Goal: Navigation & Orientation: Find specific page/section

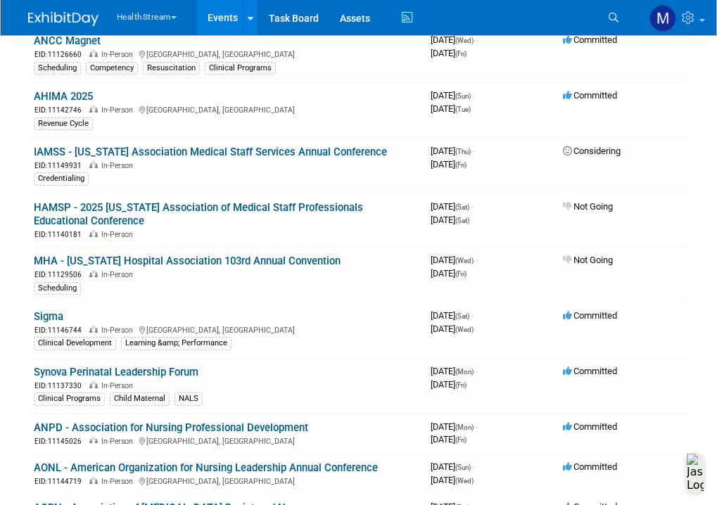
scroll to position [492, 0]
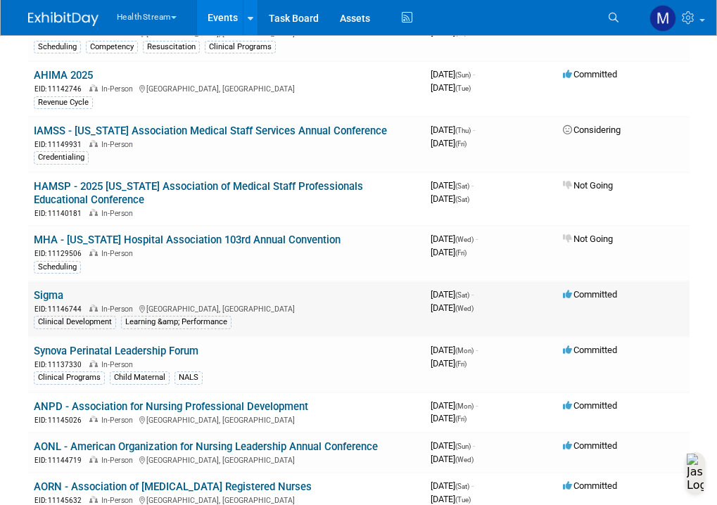
click at [282, 324] on div "Clinical Development Learning &amp; Performance" at bounding box center [227, 321] width 386 height 15
click at [47, 305] on span "EID: 11146744" at bounding box center [60, 309] width 53 height 8
click at [56, 299] on link "Sigma" at bounding box center [49, 295] width 30 height 13
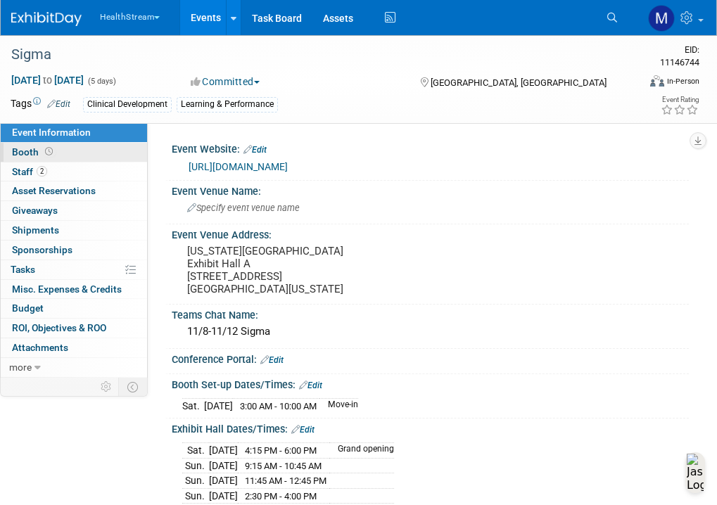
click at [49, 153] on icon at bounding box center [49, 152] width 8 height 8
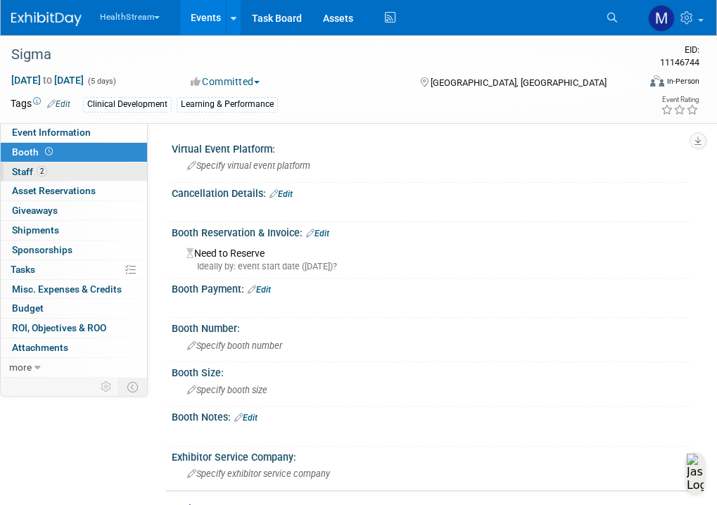
click at [59, 172] on link "2 Staff 2" at bounding box center [74, 172] width 146 height 19
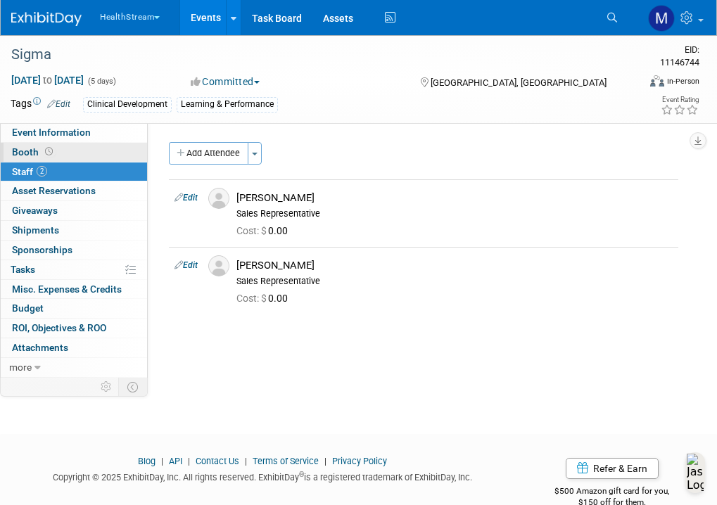
click at [53, 151] on span at bounding box center [48, 151] width 13 height 11
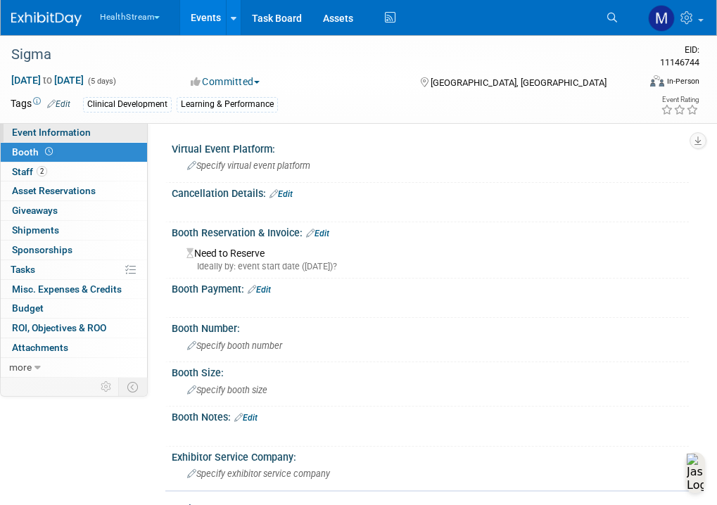
click at [94, 135] on link "Event Information" at bounding box center [74, 132] width 146 height 19
